Goal: Task Accomplishment & Management: Manage account settings

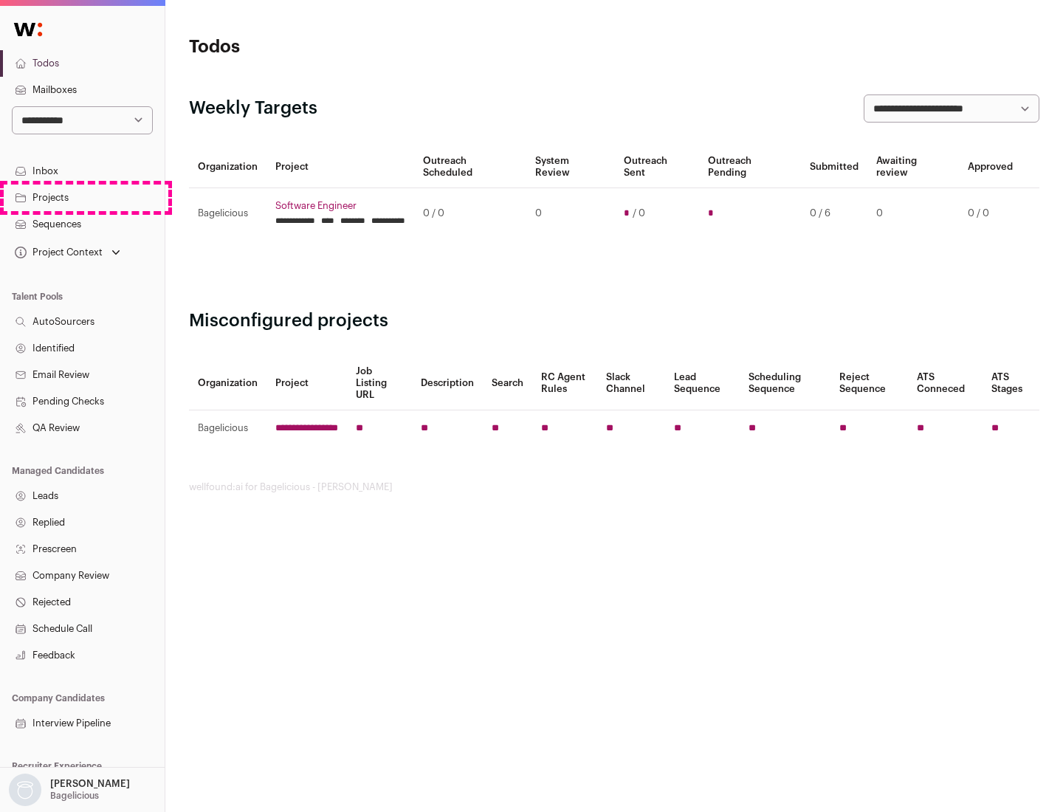
click at [82, 197] on link "Projects" at bounding box center [82, 198] width 165 height 27
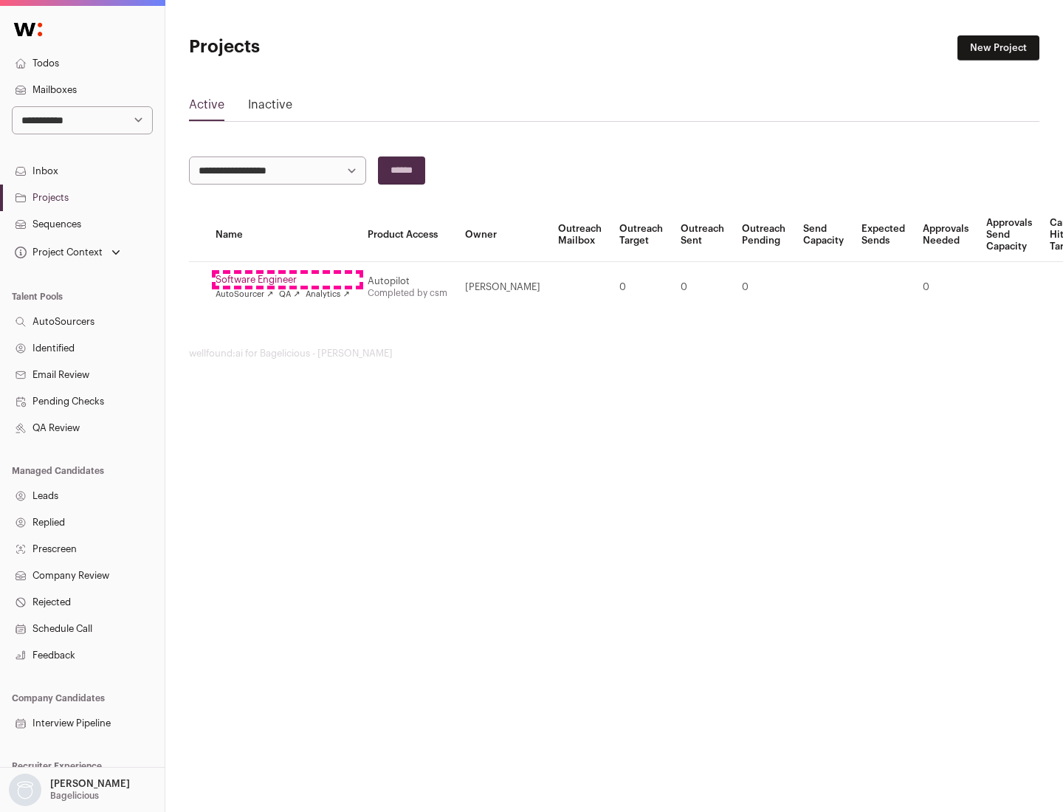
click at [287, 280] on link "Software Engineer" at bounding box center [283, 280] width 134 height 12
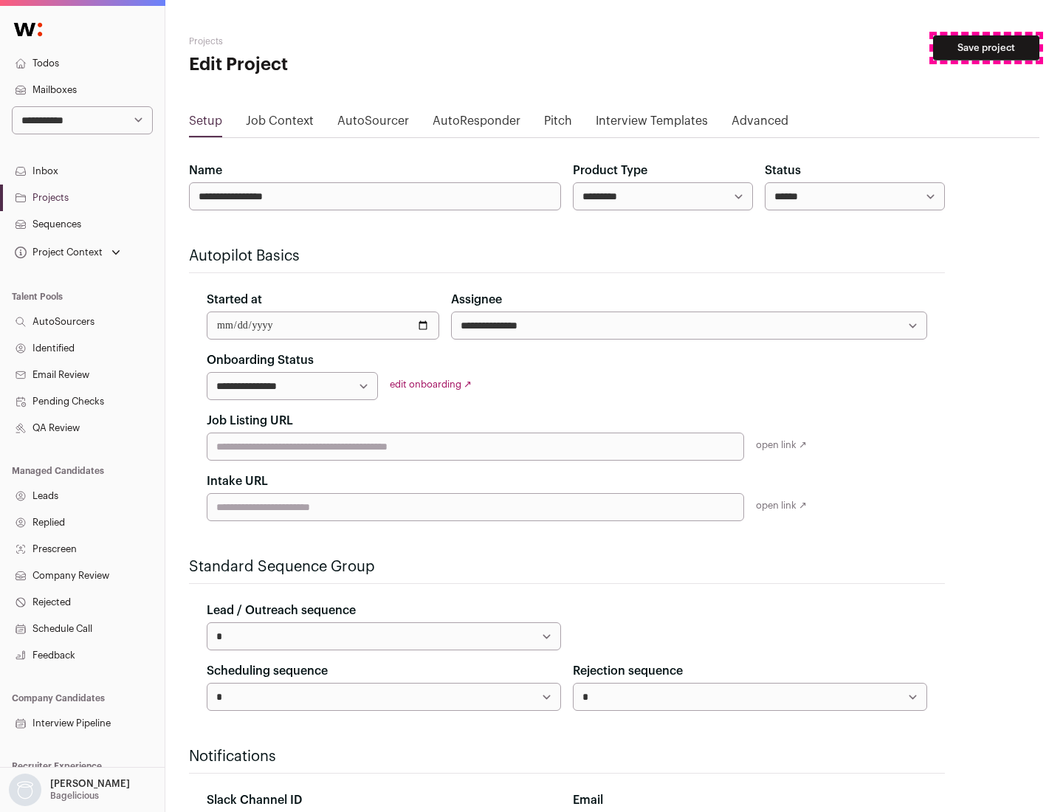
click at [986, 48] on button "Save project" at bounding box center [986, 47] width 106 height 25
